Goal: Navigation & Orientation: Find specific page/section

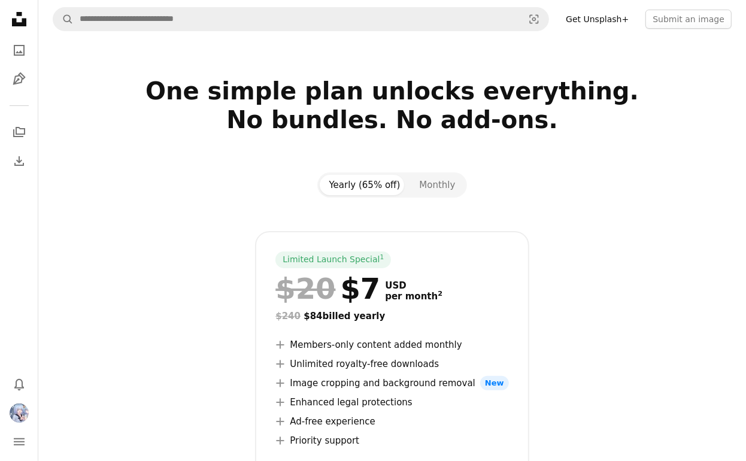
click at [169, 208] on div at bounding box center [392, 214] width 679 height 34
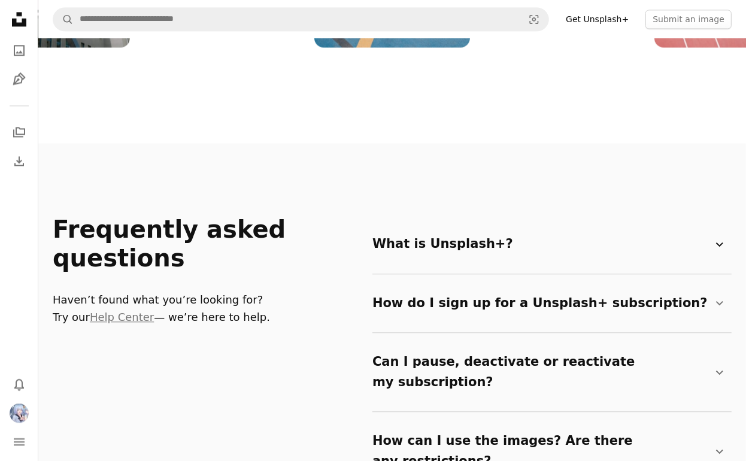
scroll to position [2327, 0]
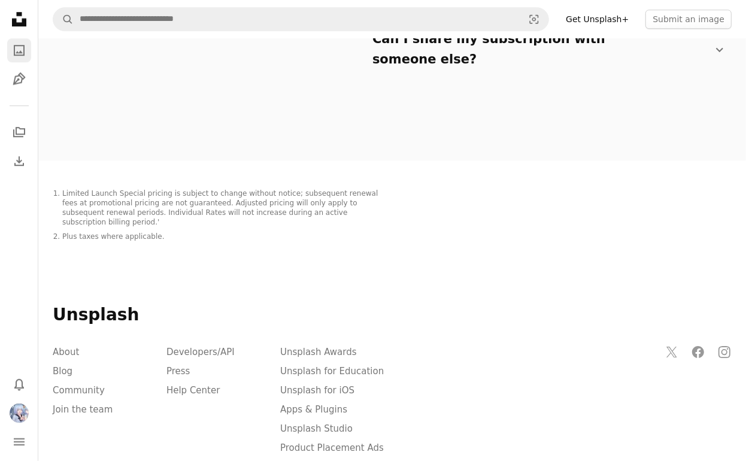
click at [14, 53] on icon "Photos" at bounding box center [19, 50] width 11 height 11
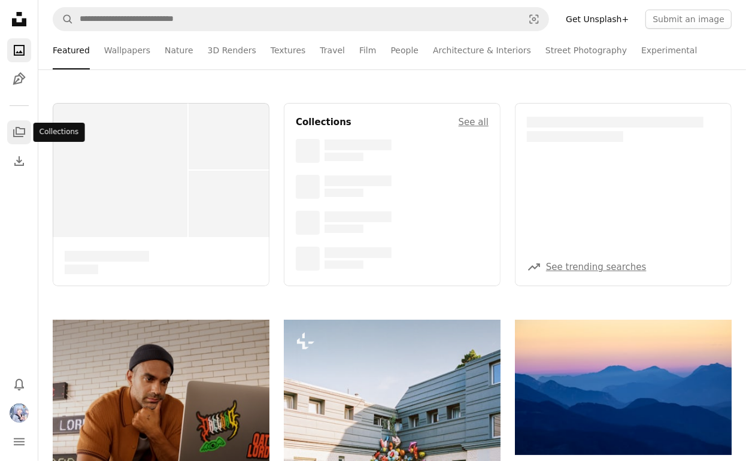
click at [17, 136] on icon "Collections" at bounding box center [19, 132] width 12 height 10
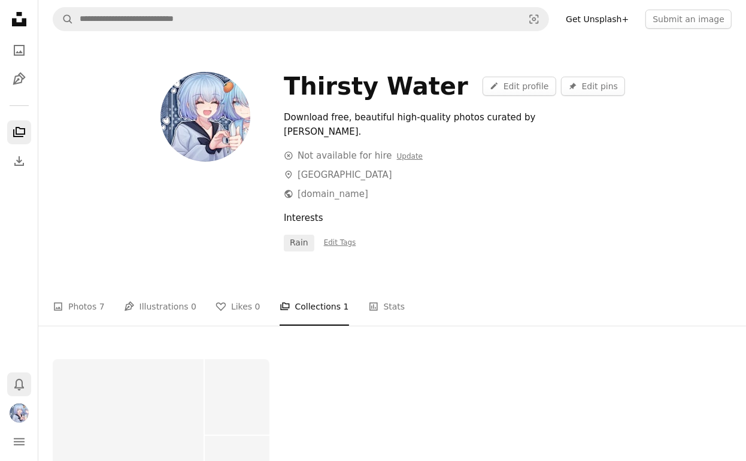
click at [22, 388] on icon "Notifications" at bounding box center [19, 385] width 10 height 12
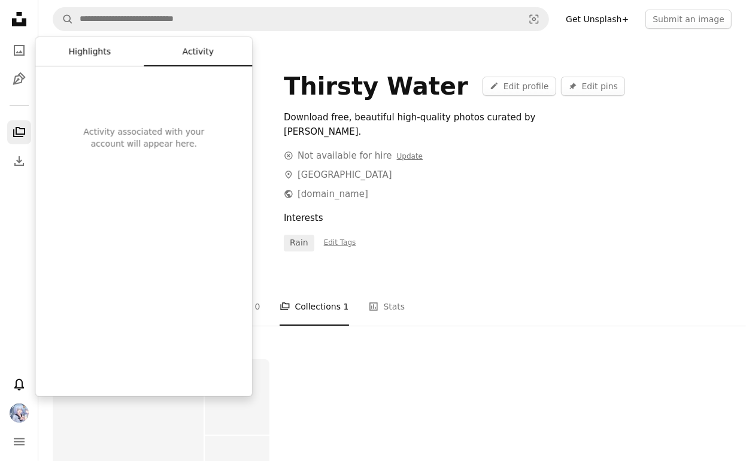
click at [110, 59] on button "Highlights" at bounding box center [89, 52] width 108 height 29
click at [222, 199] on div "Important news, product updates, and milestones associated with your account wi…" at bounding box center [143, 150] width 217 height 168
click at [569, 241] on div "Thirsty Water A pencil Edit profile Pin Edit pins Download free, beautiful high…" at bounding box center [391, 166] width 707 height 256
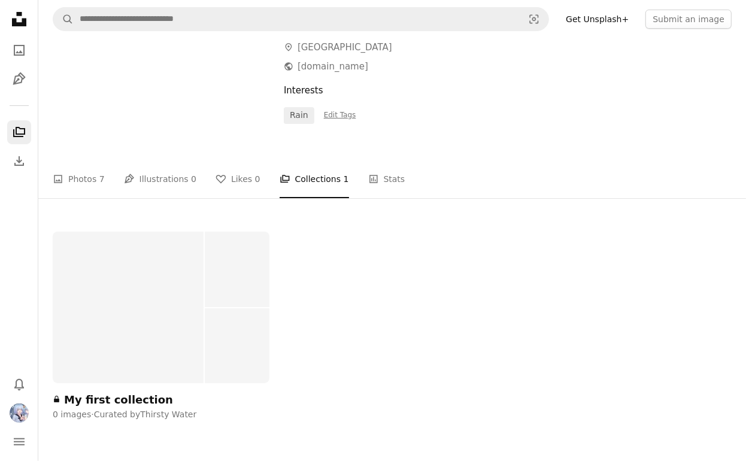
scroll to position [219, 0]
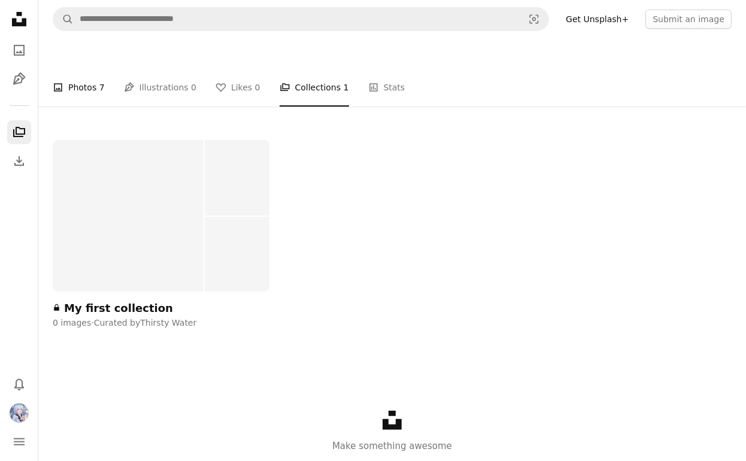
click at [99, 81] on span "7" at bounding box center [101, 87] width 5 height 13
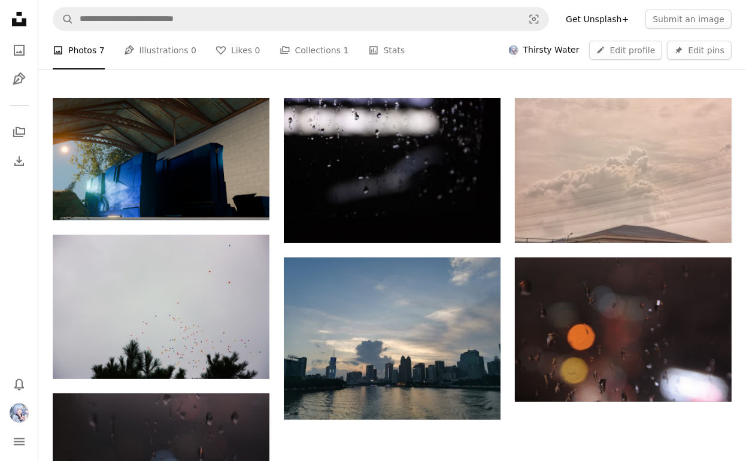
scroll to position [247, 0]
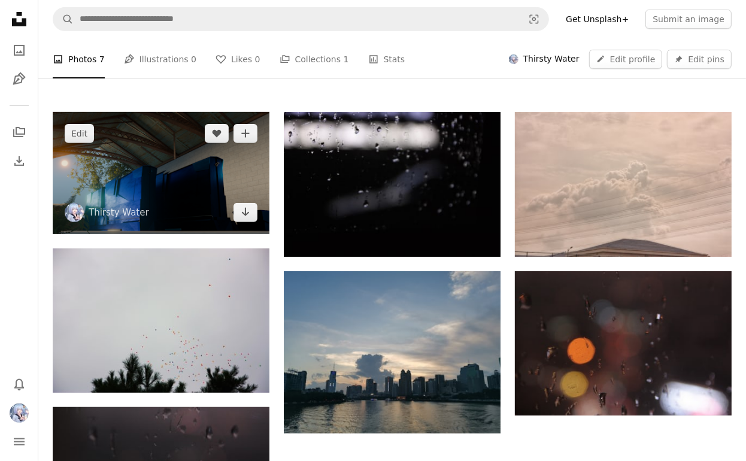
click at [188, 153] on img at bounding box center [161, 173] width 217 height 122
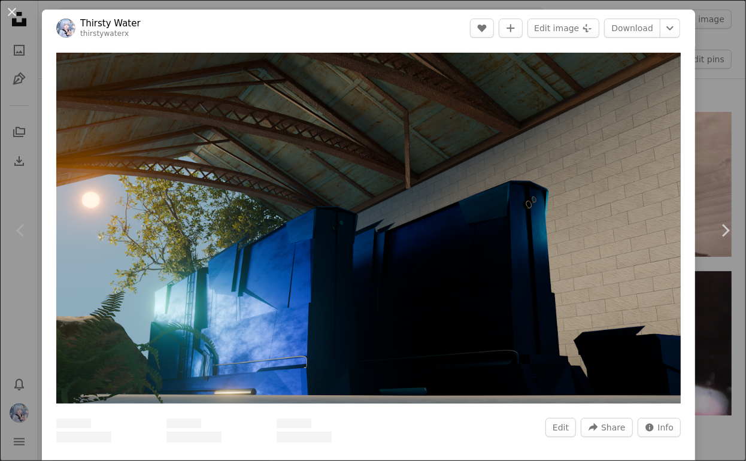
scroll to position [157, 0]
